Goal: Task Accomplishment & Management: Use online tool/utility

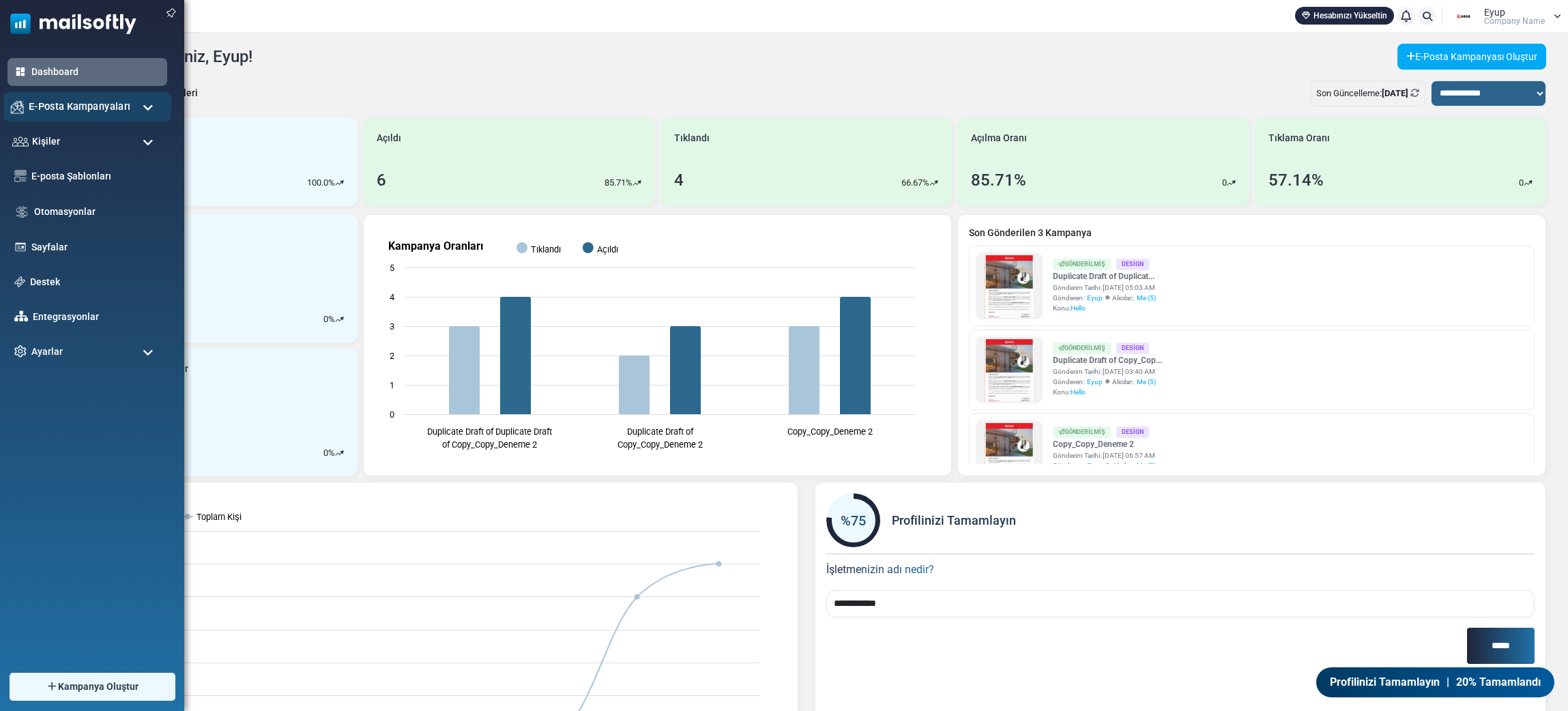
click at [118, 102] on span "E-Posta Kampanyaları" at bounding box center [80, 107] width 102 height 15
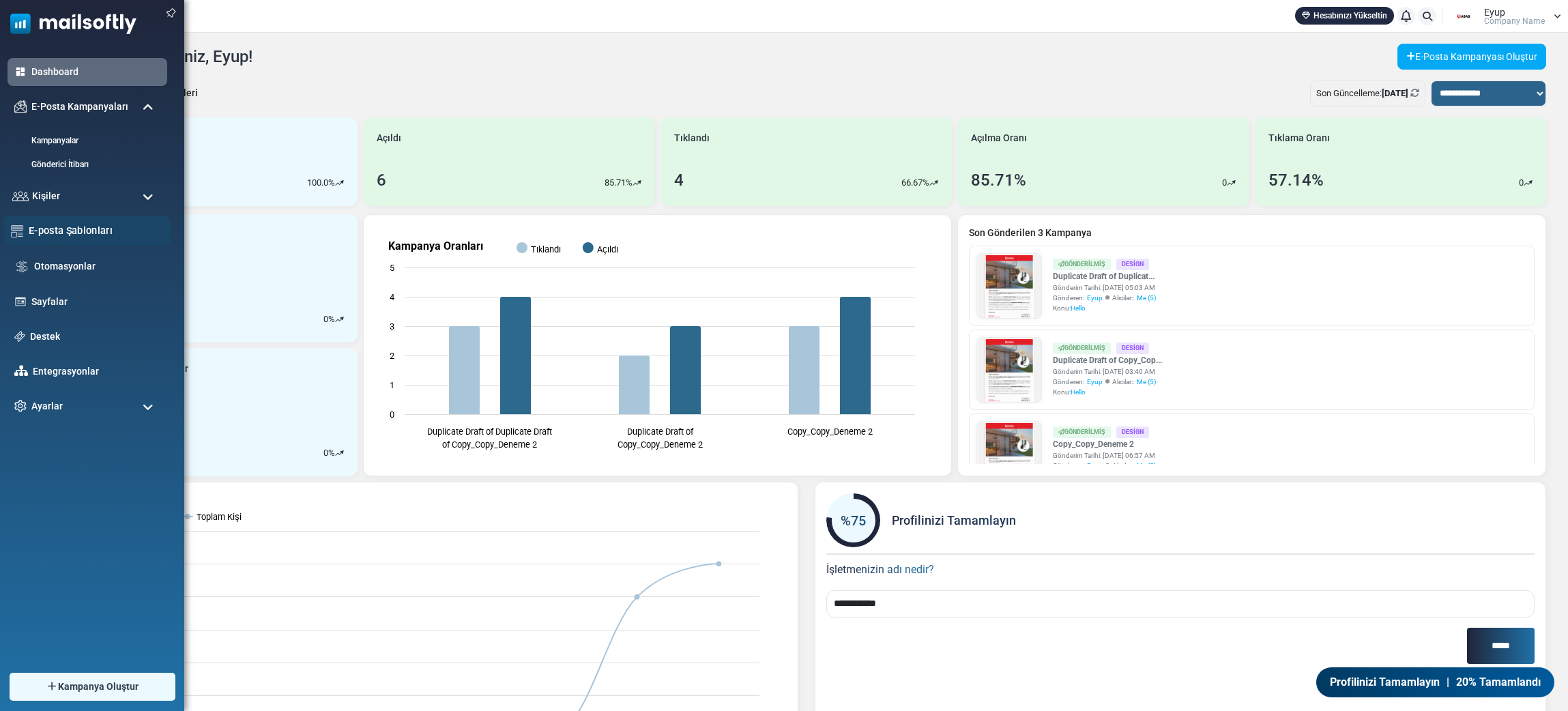
click at [102, 231] on link "E-posta Şablonları" at bounding box center [96, 231] width 135 height 15
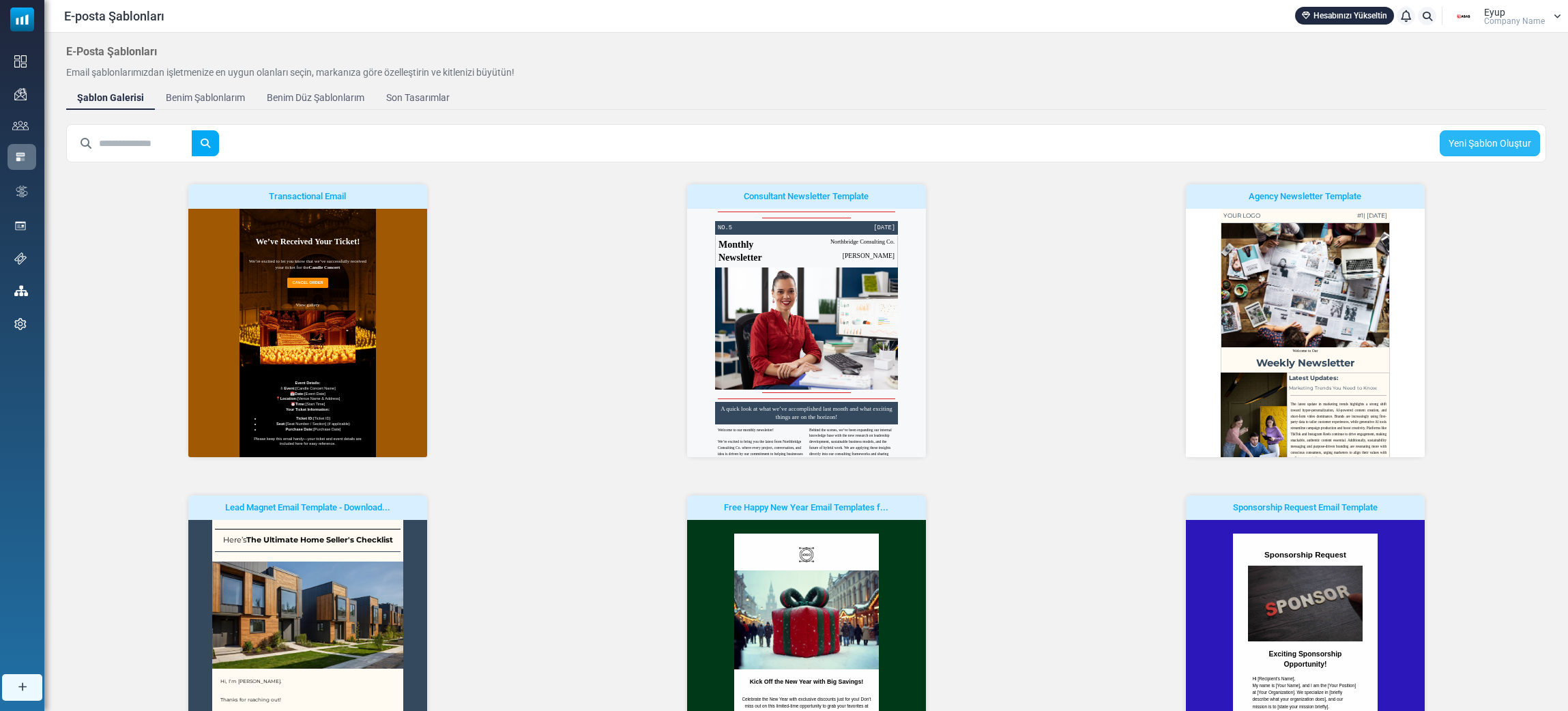
click at [1471, 153] on link "Yeni Şablon Oluştur" at bounding box center [1490, 144] width 100 height 26
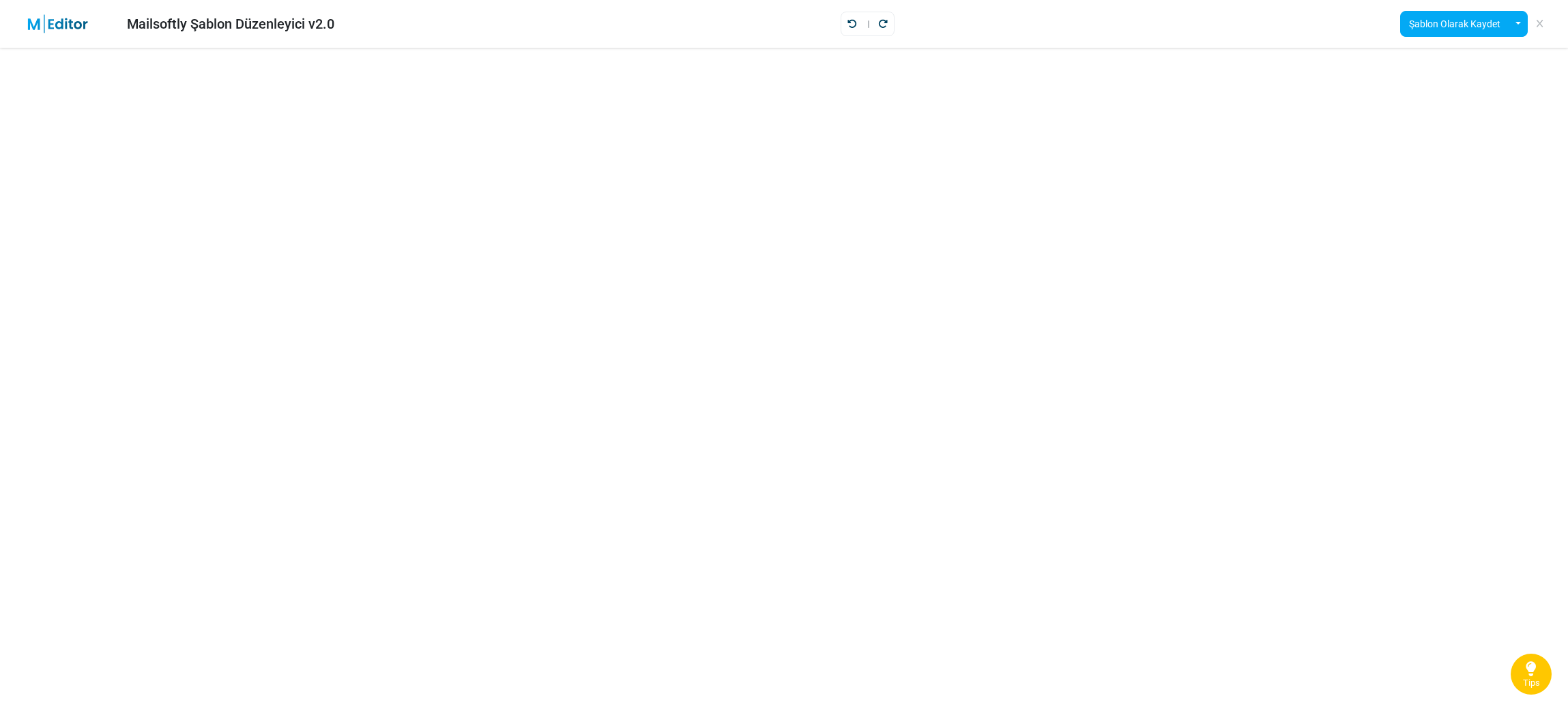
scroll to position [3, 0]
